Goal: Transaction & Acquisition: Purchase product/service

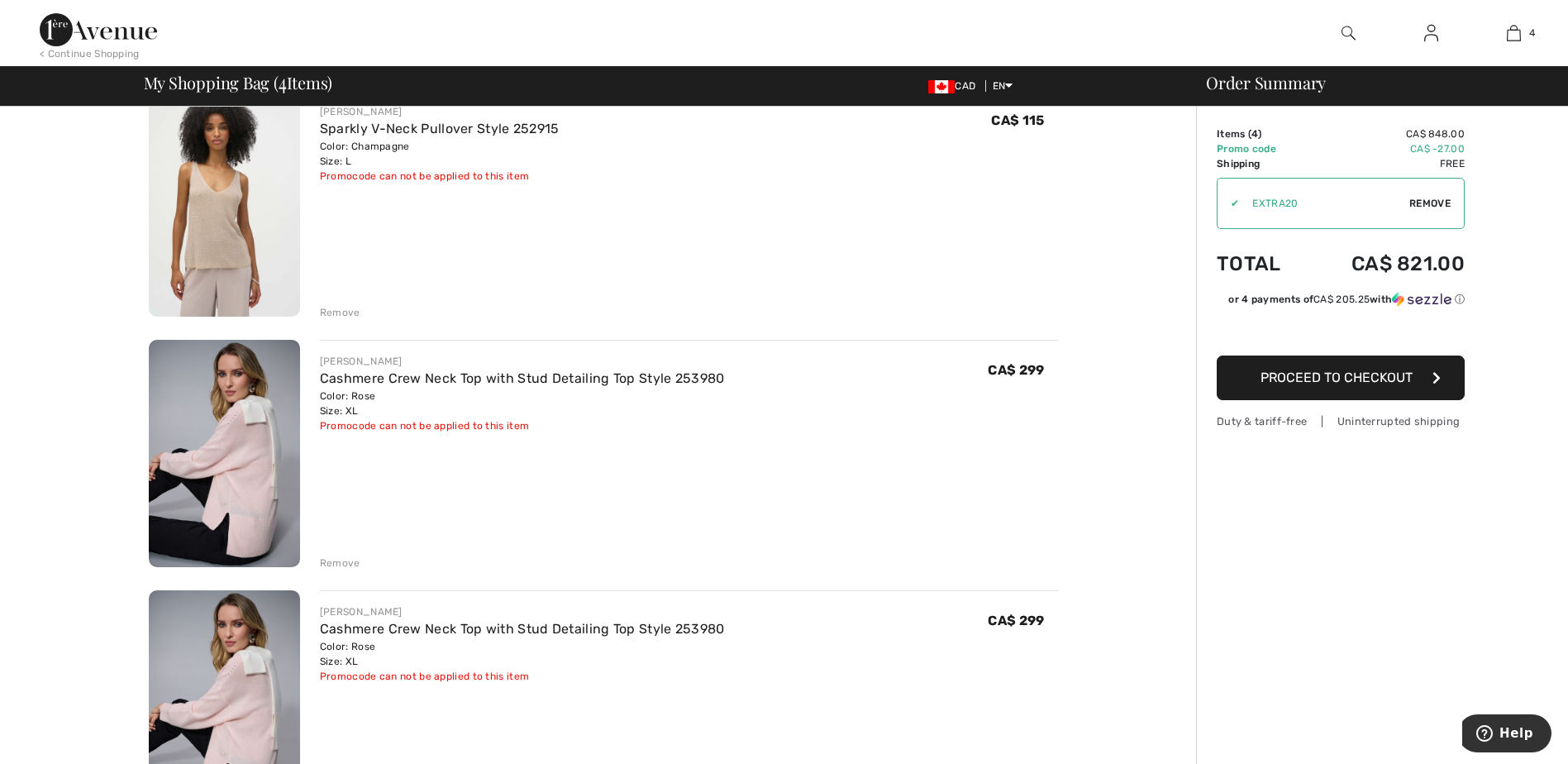
scroll to position [467, 0]
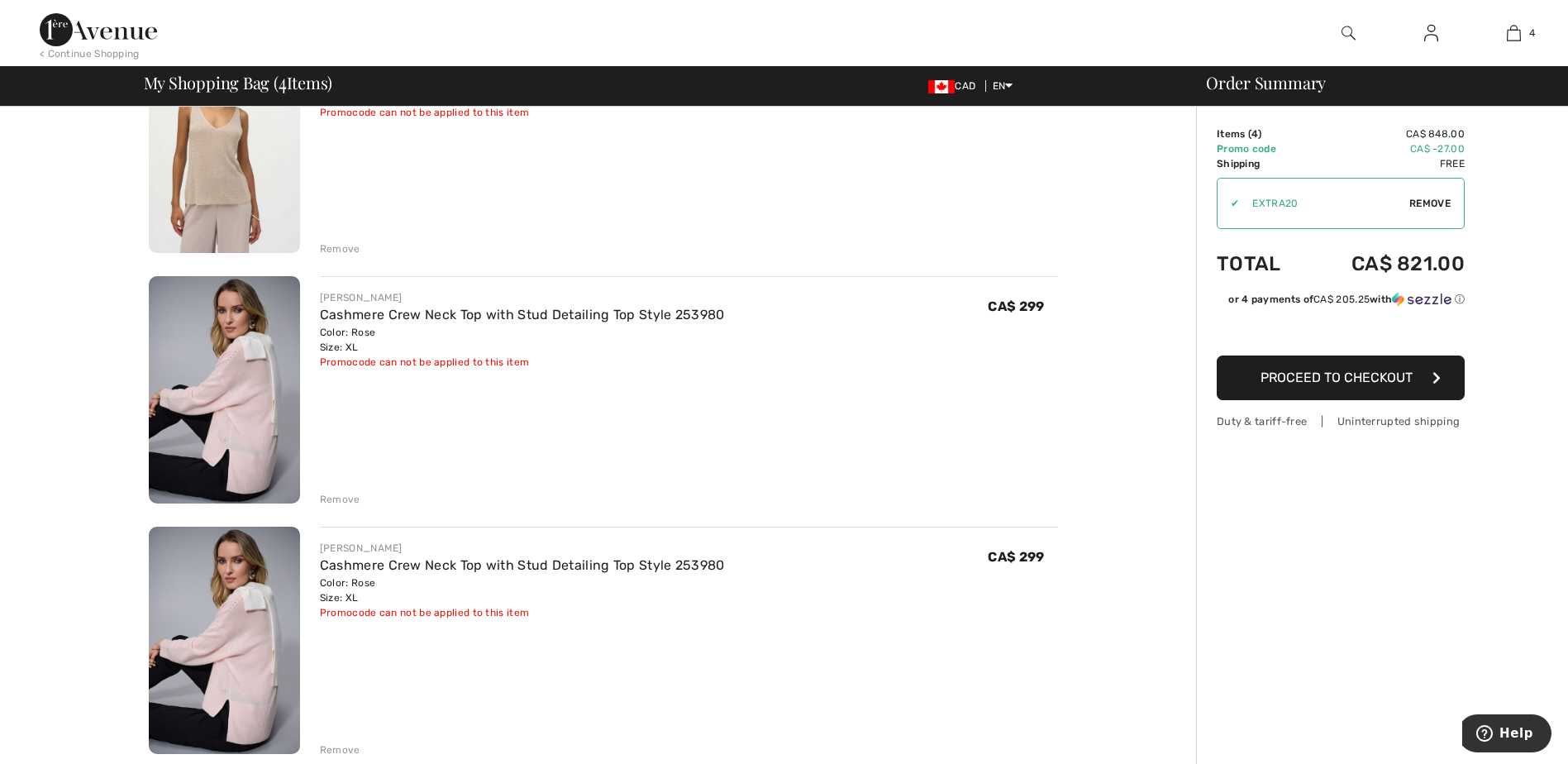
click at [334, 750] on div "Remove" at bounding box center [340, 749] width 41 height 15
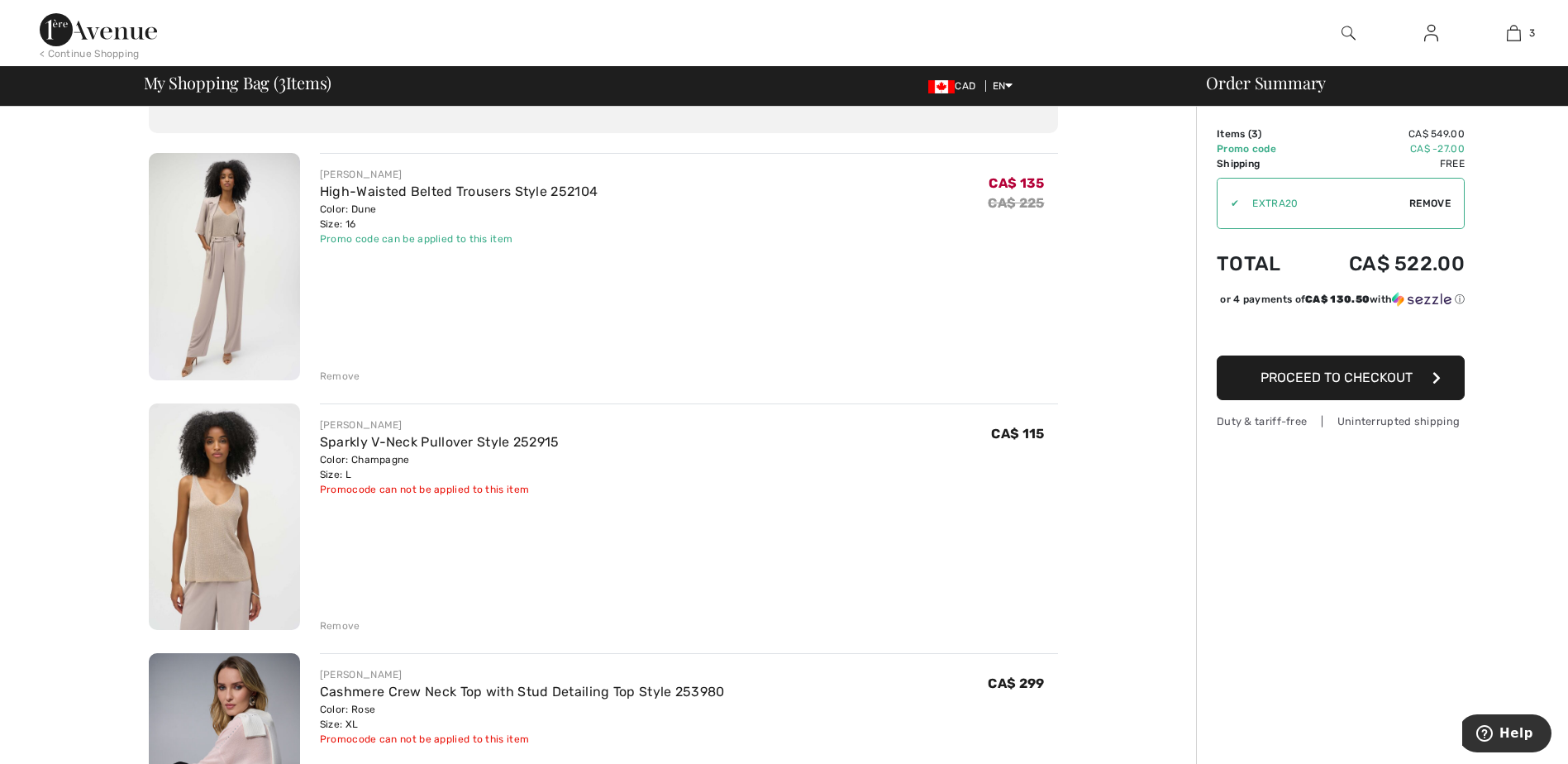
scroll to position [146, 0]
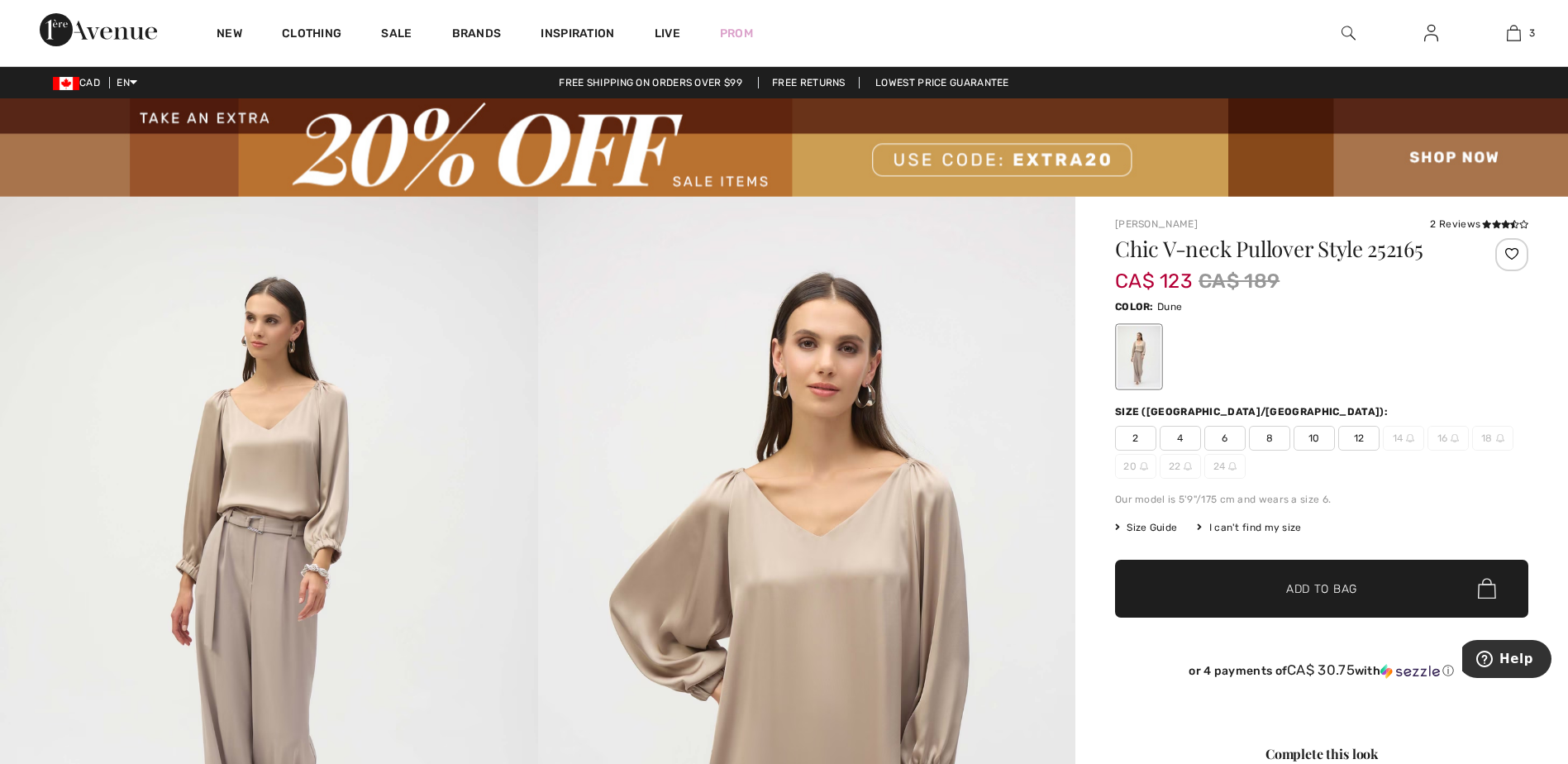
click at [1432, 226] on div "2 Reviews" at bounding box center [1480, 224] width 98 height 15
click at [1506, 254] on div at bounding box center [1512, 255] width 33 height 33
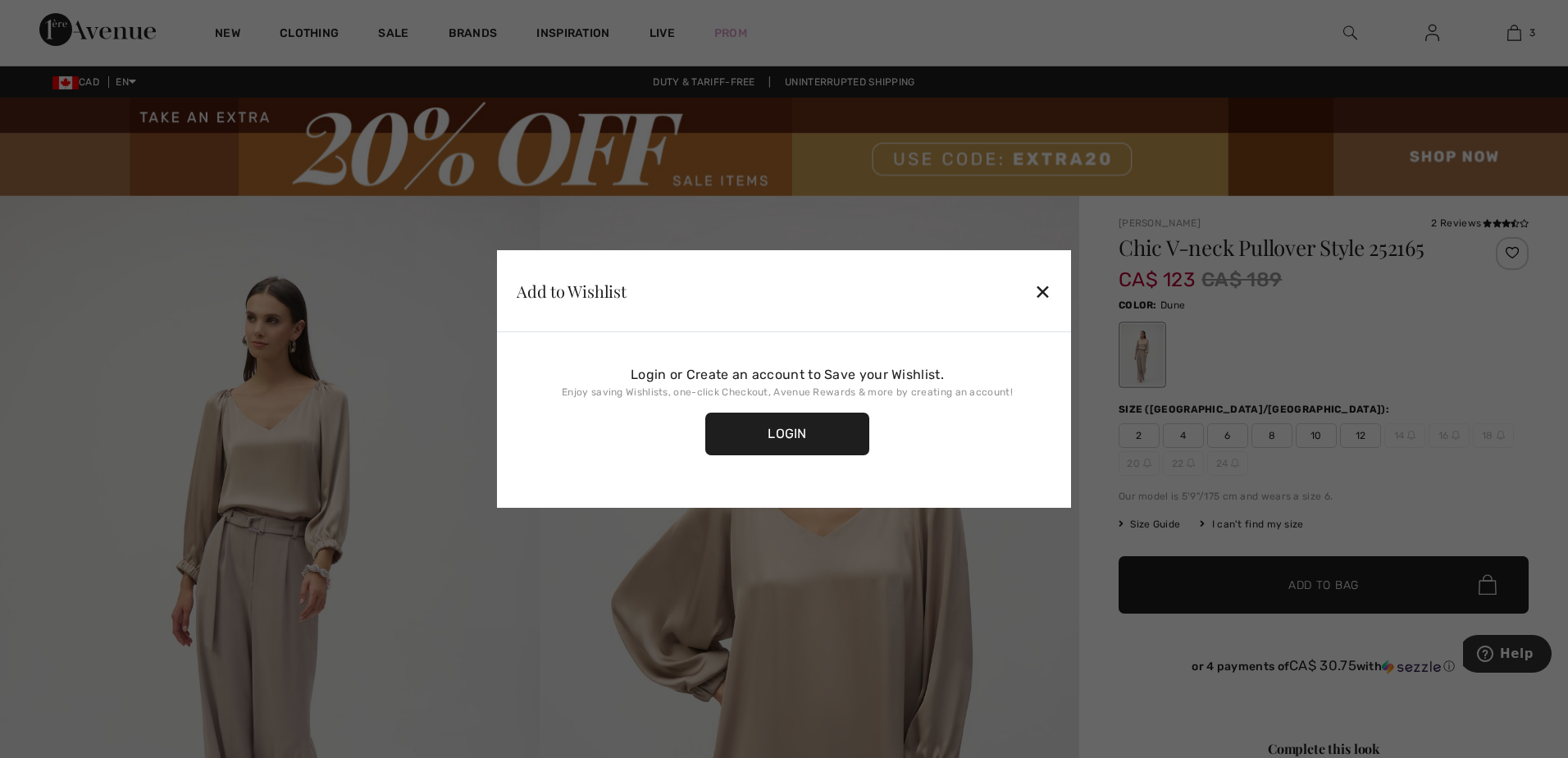
click at [1040, 292] on div "✕" at bounding box center [1042, 291] width 17 height 34
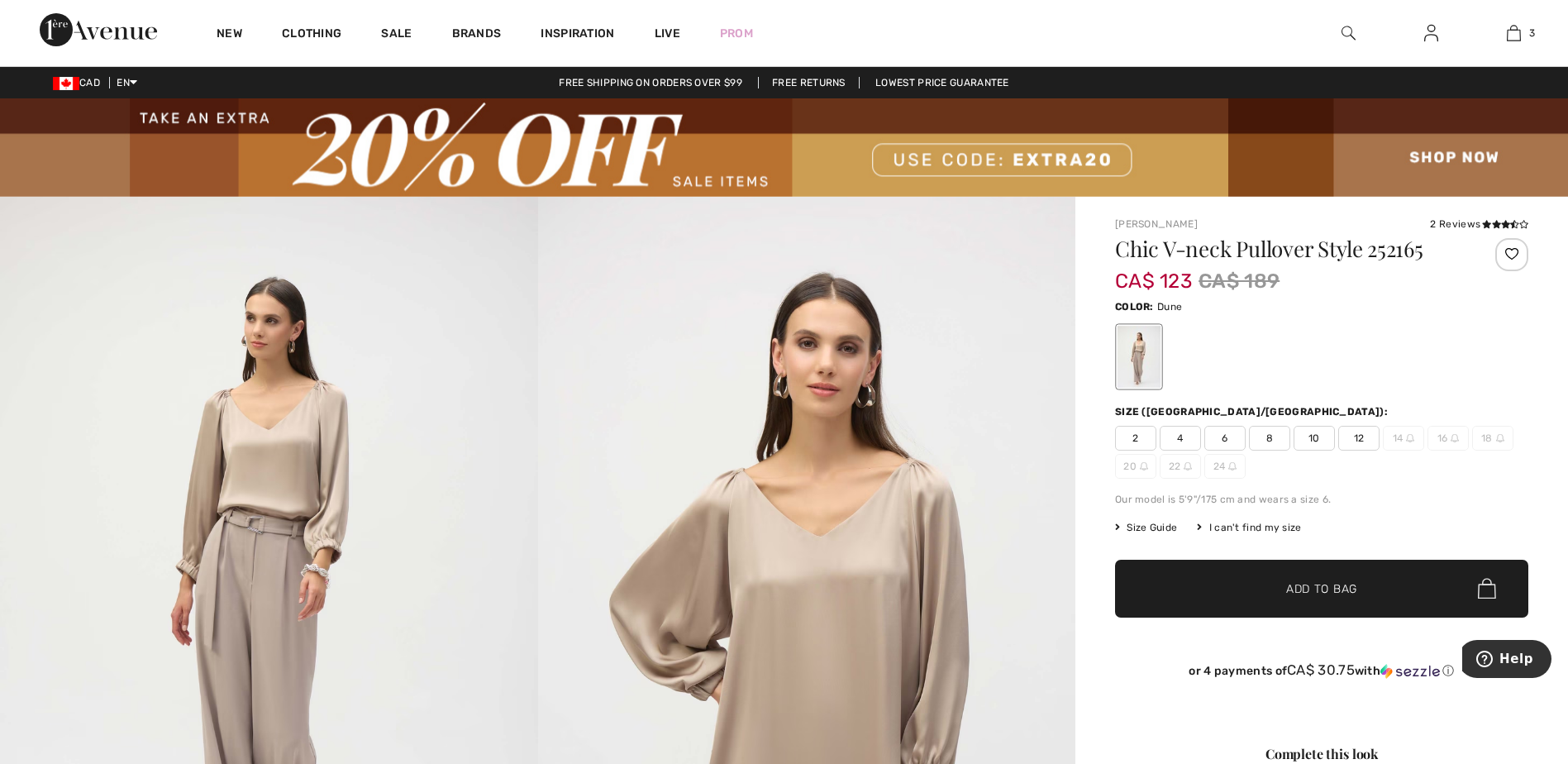
click at [1429, 156] on img at bounding box center [784, 147] width 1568 height 98
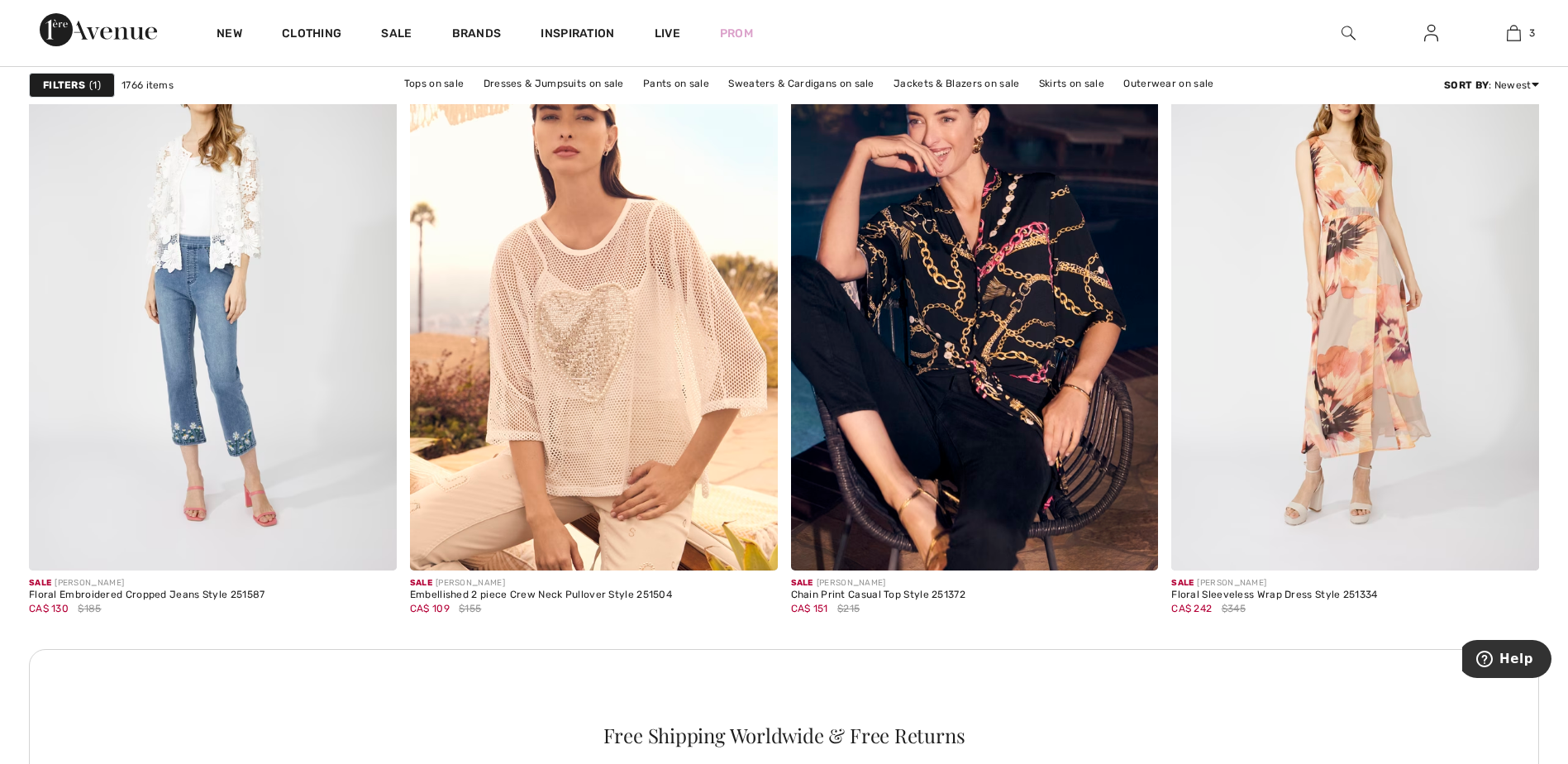
scroll to position [1905, 0]
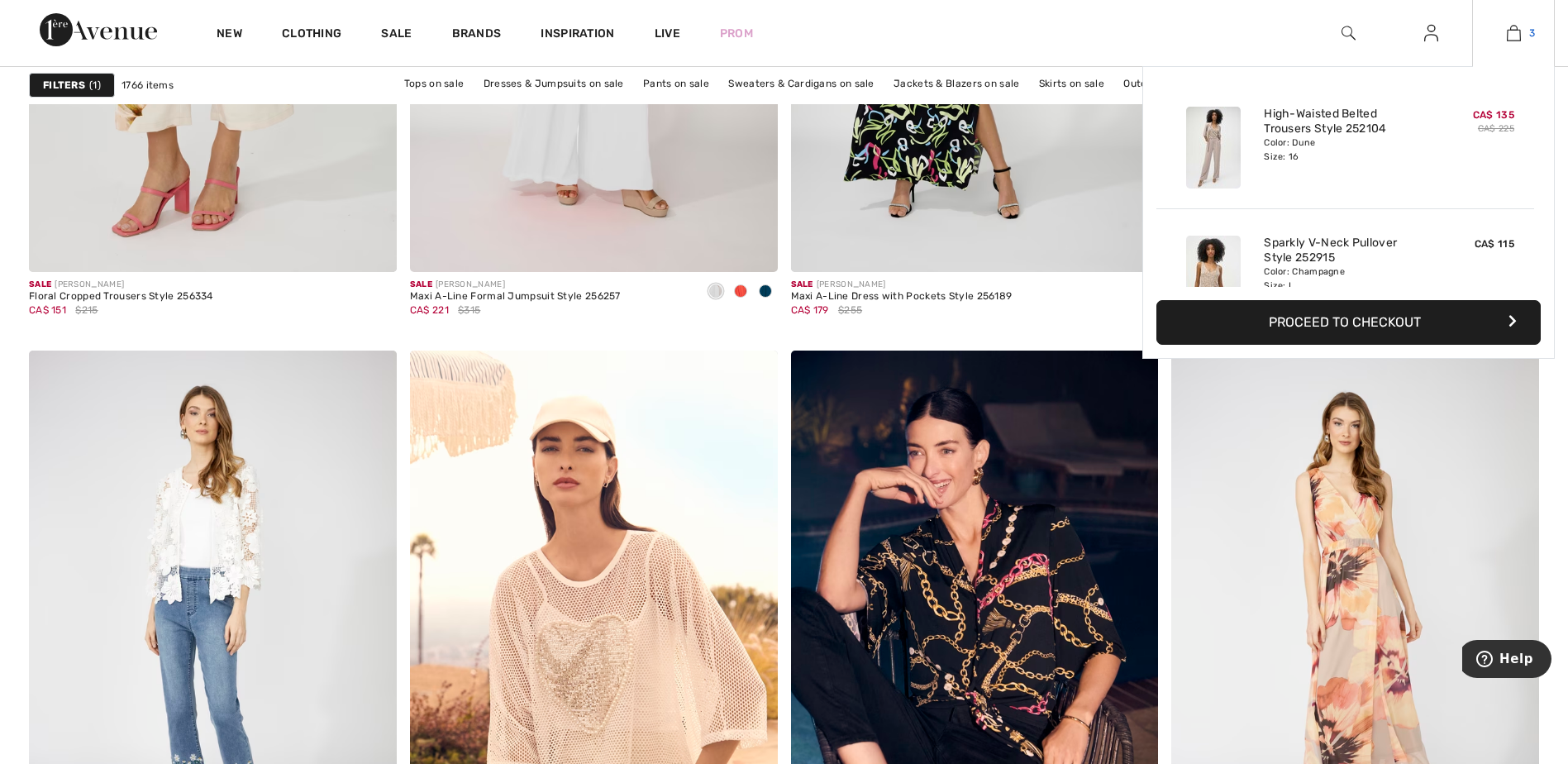
click at [1513, 36] on img at bounding box center [1513, 33] width 14 height 20
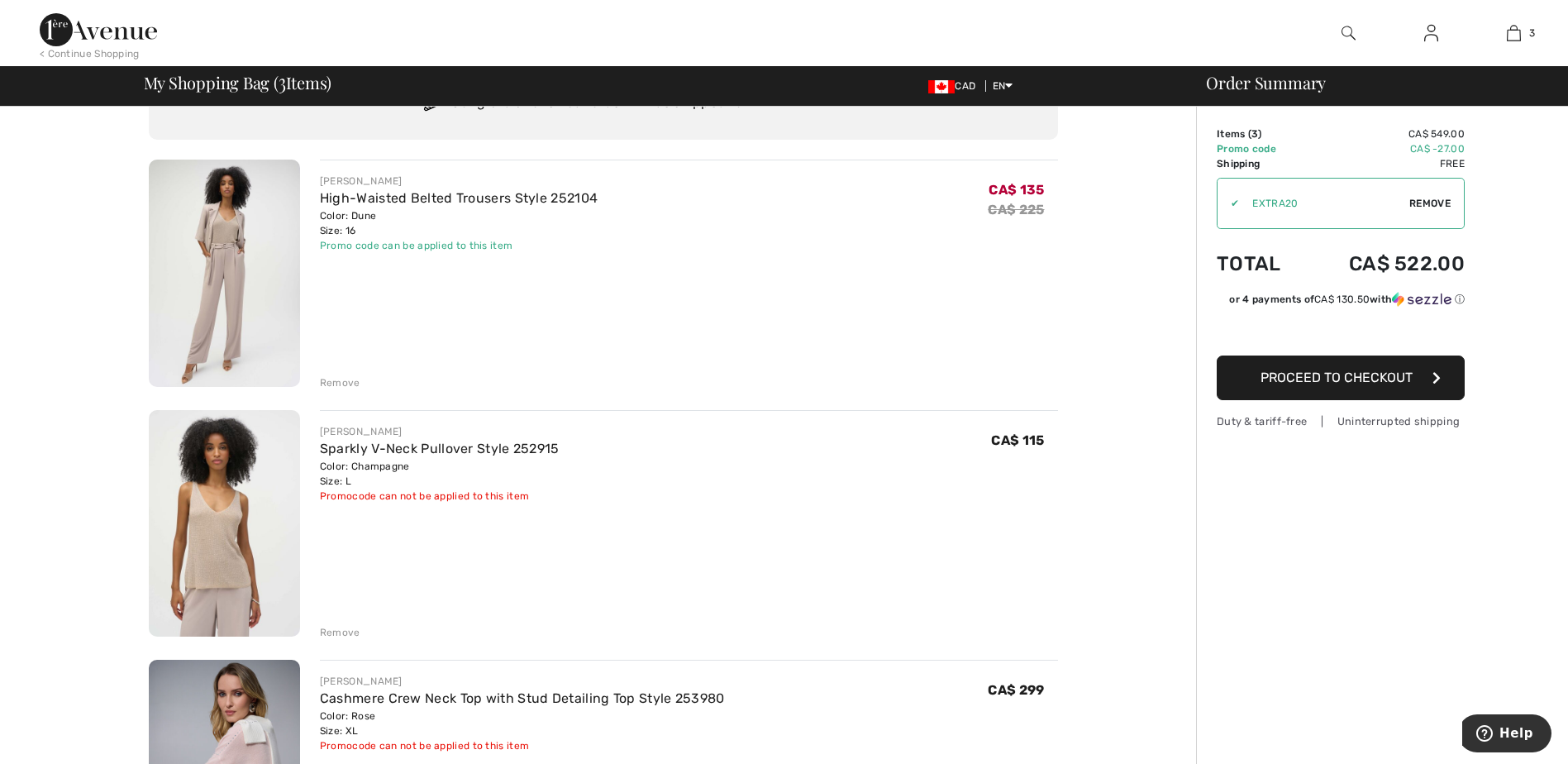
scroll to position [81, 0]
click at [1299, 377] on span "Proceed to Checkout" at bounding box center [1336, 377] width 152 height 15
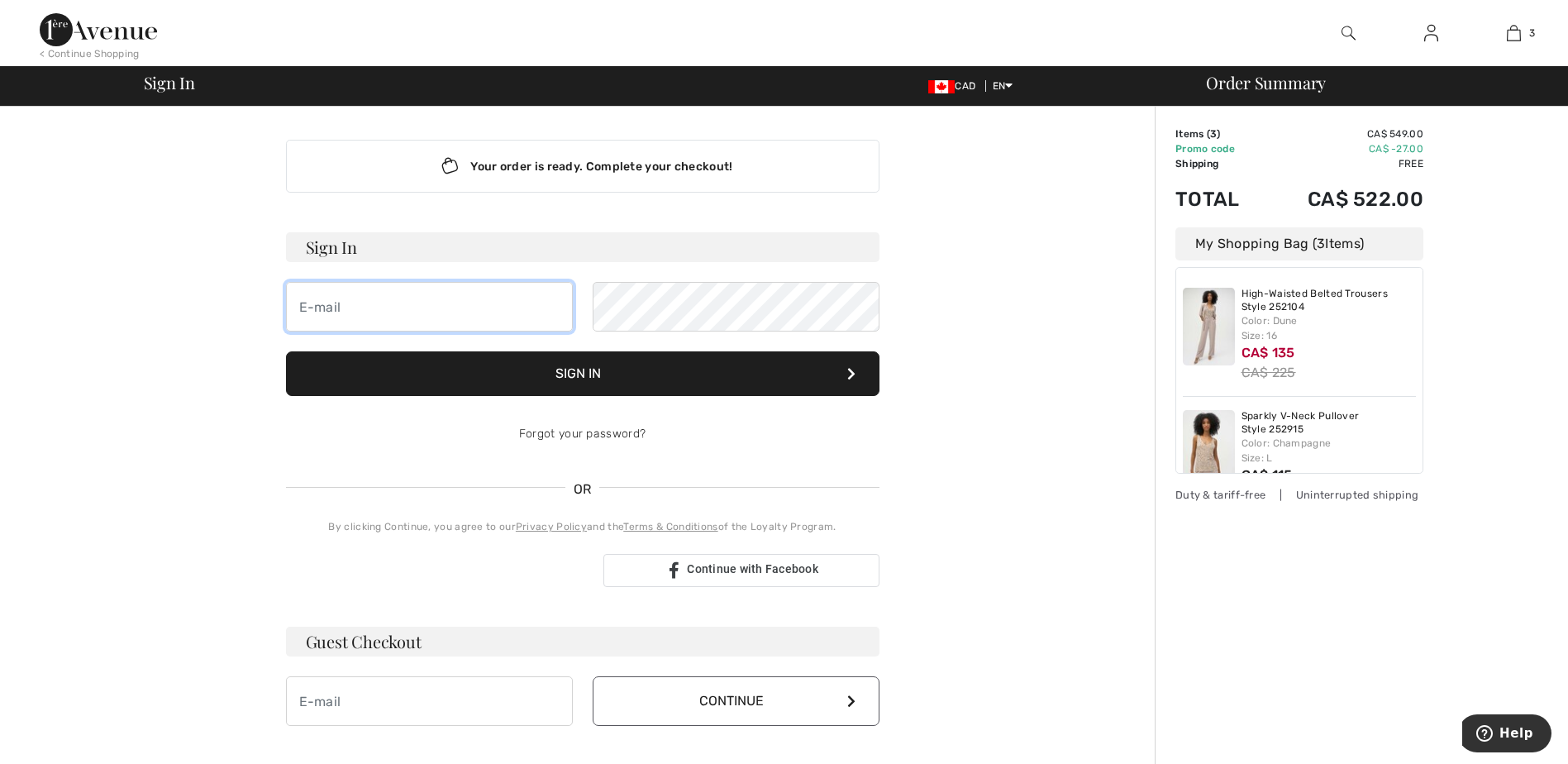
click at [302, 303] on input "email" at bounding box center [429, 307] width 286 height 50
type input "[PERSON_NAME][EMAIL_ADDRESS][DOMAIN_NAME]"
